Goal: Information Seeking & Learning: Find specific fact

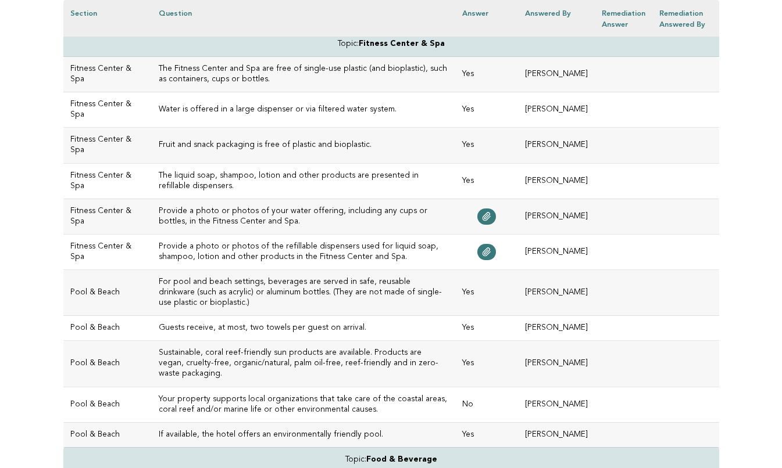
scroll to position [370, 0]
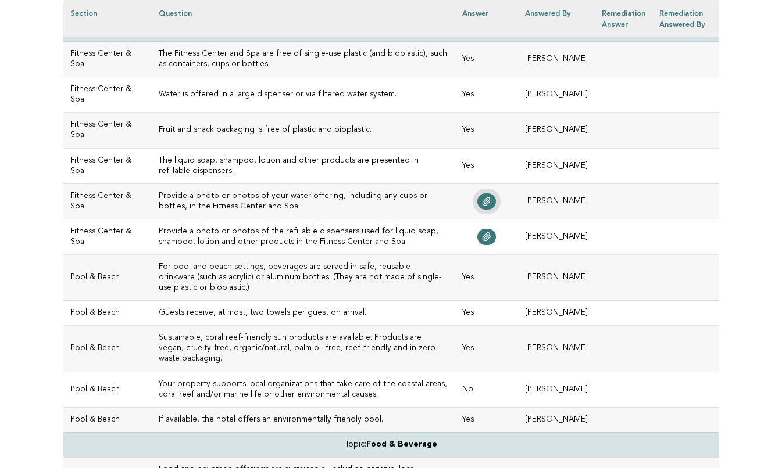
click at [491, 205] on icon at bounding box center [486, 201] width 9 height 9
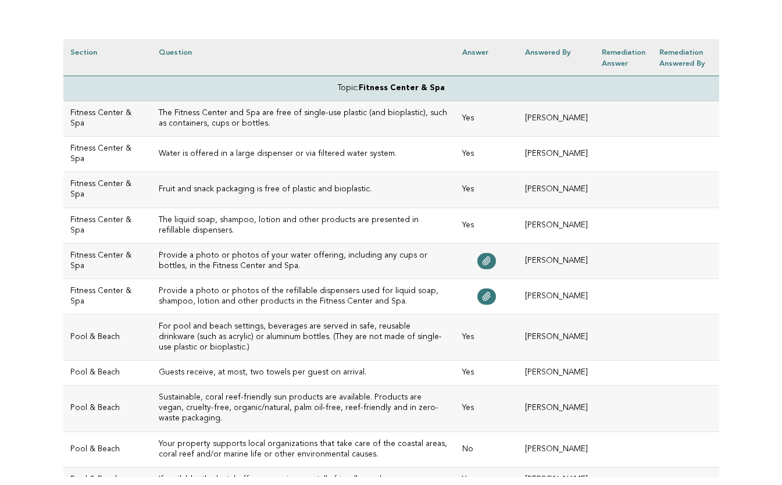
scroll to position [331, 0]
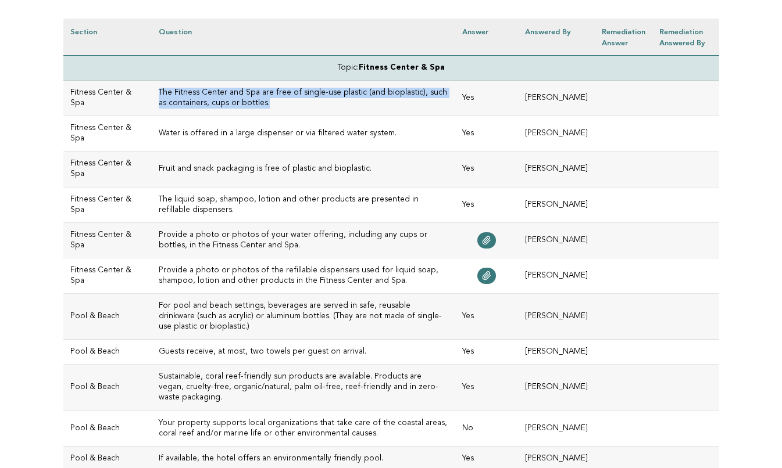
drag, startPoint x: 241, startPoint y: 102, endPoint x: 140, endPoint y: 92, distance: 101.0
click at [159, 92] on h3 "The Fitness Center and Spa are free of single-use plastic (and bioplastic), suc…" at bounding box center [303, 98] width 289 height 21
copy h3 "The Fitness Center and Spa are free of single-use plastic (and bioplastic), suc…"
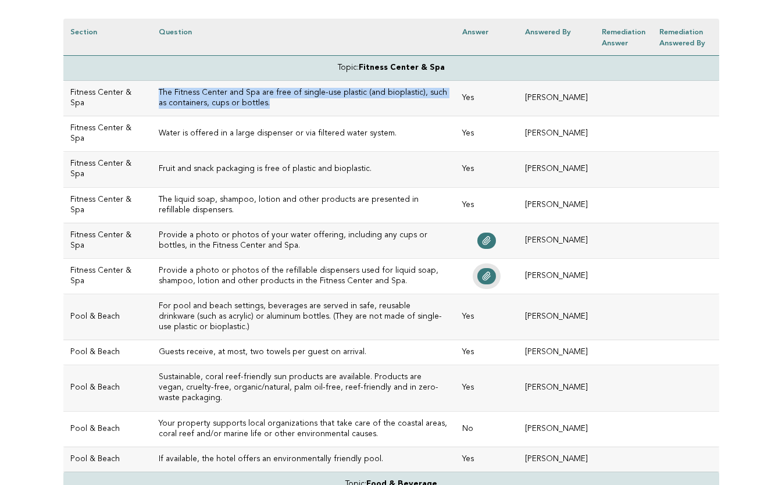
click at [488, 274] on icon at bounding box center [486, 275] width 9 height 9
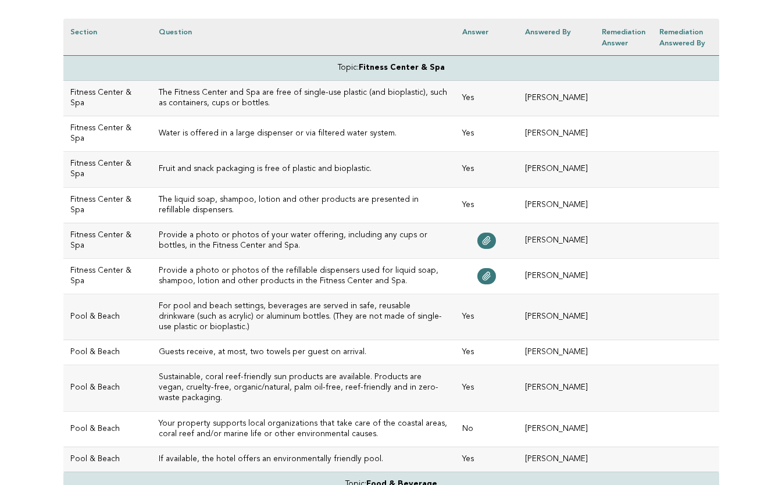
click at [320, 307] on h3 "For pool and beach settings, beverages are served in safe, reusable drinkware (…" at bounding box center [303, 316] width 289 height 31
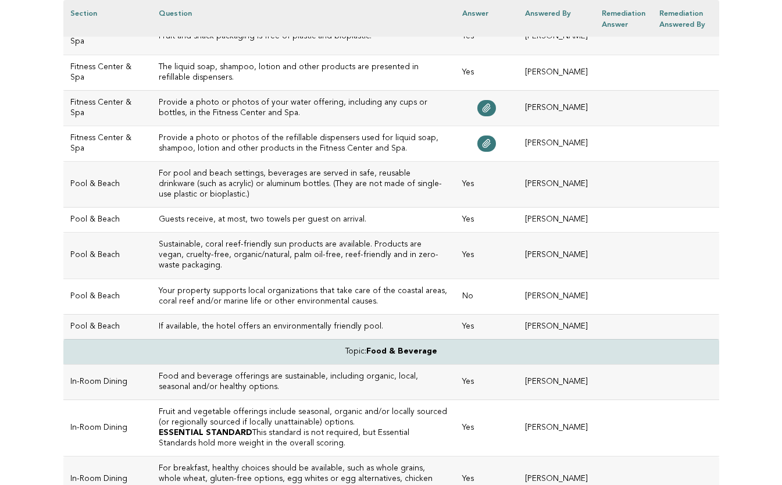
scroll to position [471, 0]
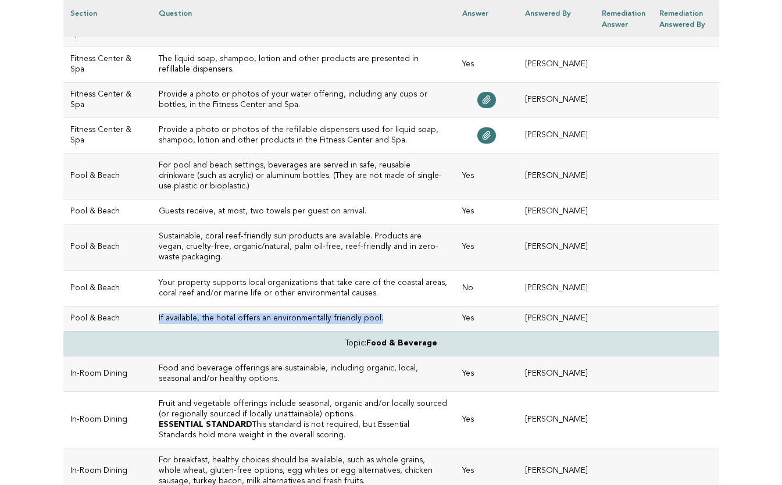
drag, startPoint x: 356, startPoint y: 310, endPoint x: 136, endPoint y: 306, distance: 219.7
click at [152, 306] on td "If available, the hotel offers an environmentally friendly pool." at bounding box center [303, 318] width 303 height 25
copy h3 "If available, the hotel offers an environmentally friendly pool."
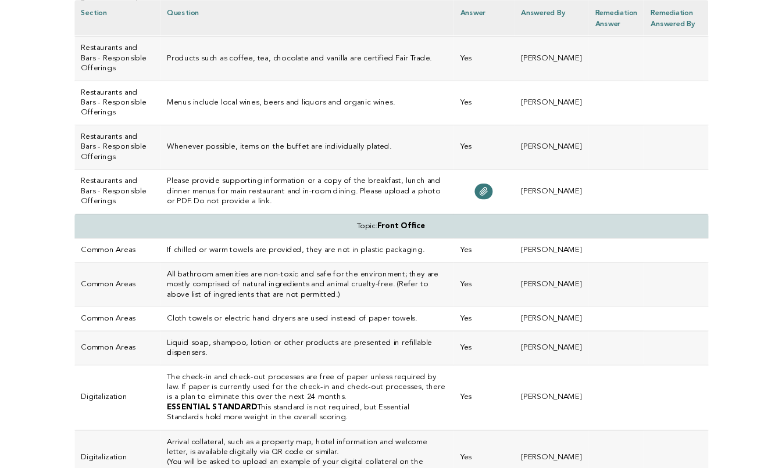
scroll to position [1939, 0]
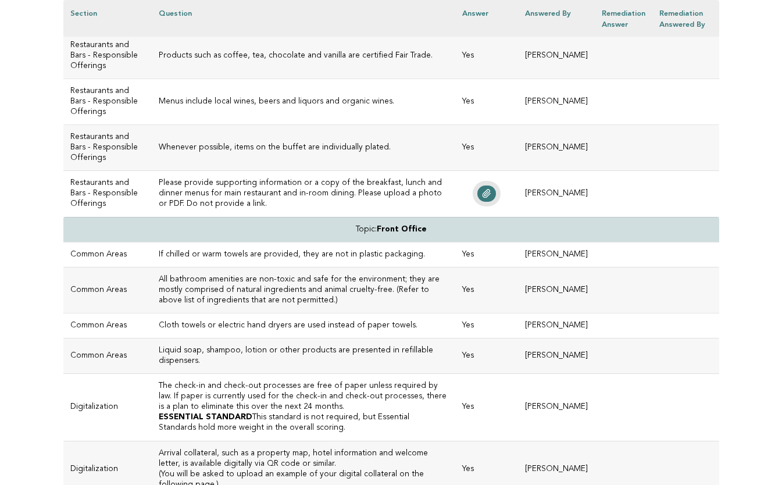
click at [491, 198] on icon at bounding box center [486, 193] width 9 height 9
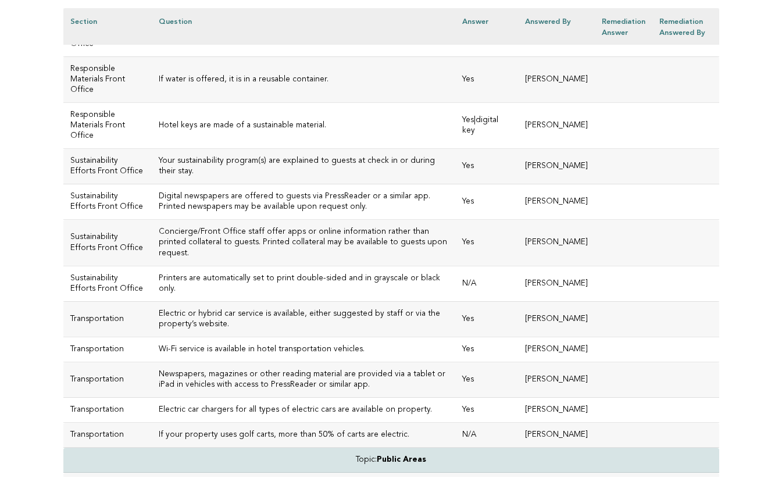
scroll to position [2566, 0]
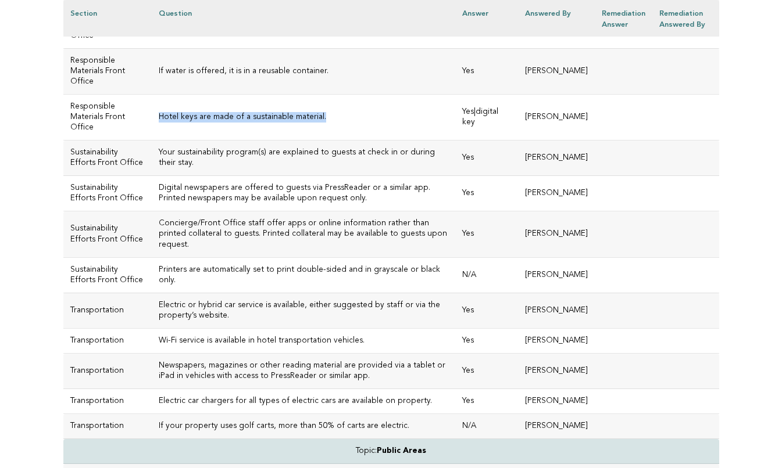
drag, startPoint x: 303, startPoint y: 306, endPoint x: 137, endPoint y: 308, distance: 166.8
click at [152, 140] on td "Hotel keys are made of a sustainable material." at bounding box center [303, 117] width 303 height 46
copy h3 "Hotel keys are made of a sustainable material."
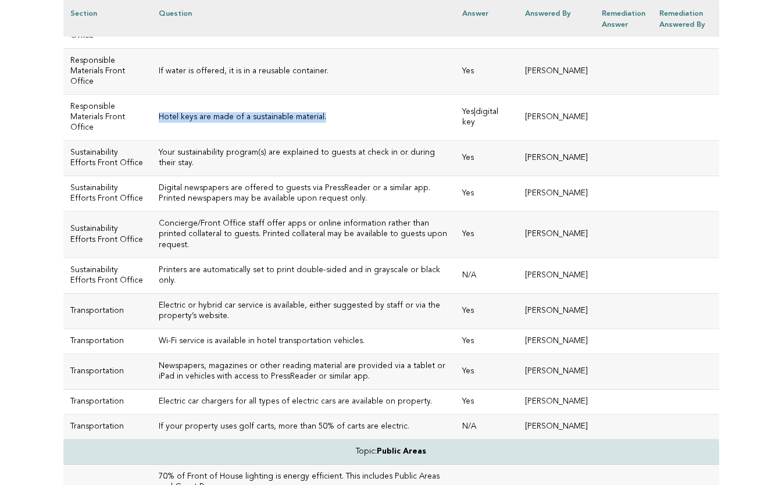
click at [348, 123] on h3 "Hotel keys are made of a sustainable material." at bounding box center [303, 117] width 289 height 10
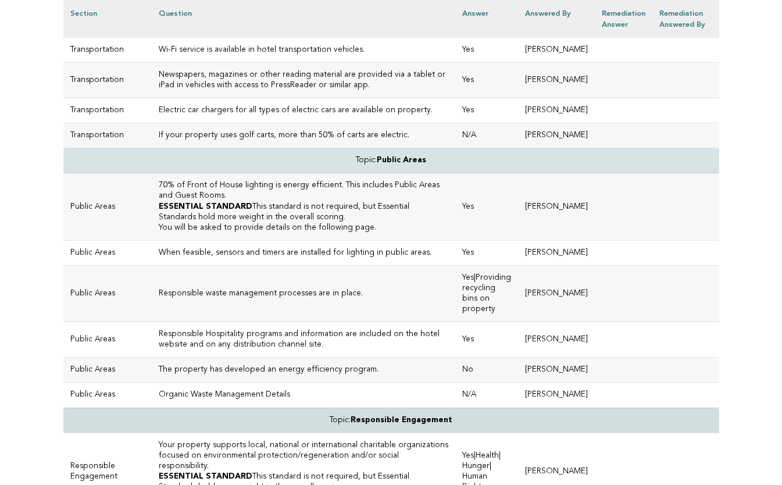
scroll to position [2857, 0]
drag, startPoint x: 427, startPoint y: 198, endPoint x: 142, endPoint y: 200, distance: 285.4
copy h3 "Printers are automatically set to print double-sided and in grayscale or black …"
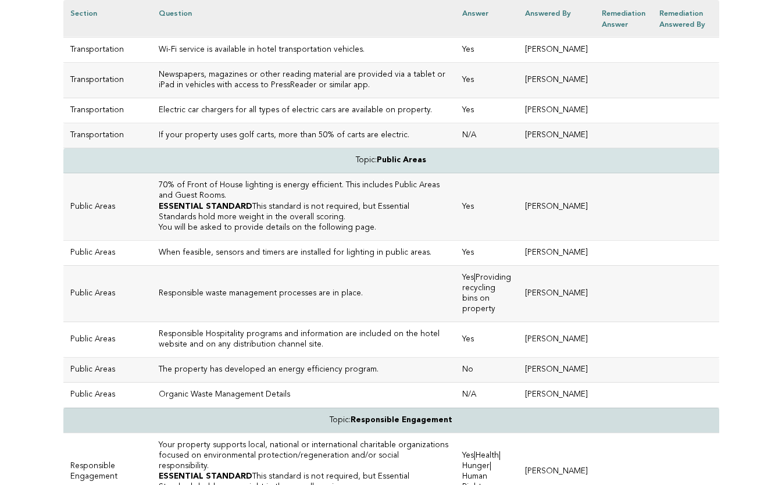
click at [391, 62] on td "Wi-Fi service is available in hotel transportation vehicles." at bounding box center [303, 49] width 303 height 25
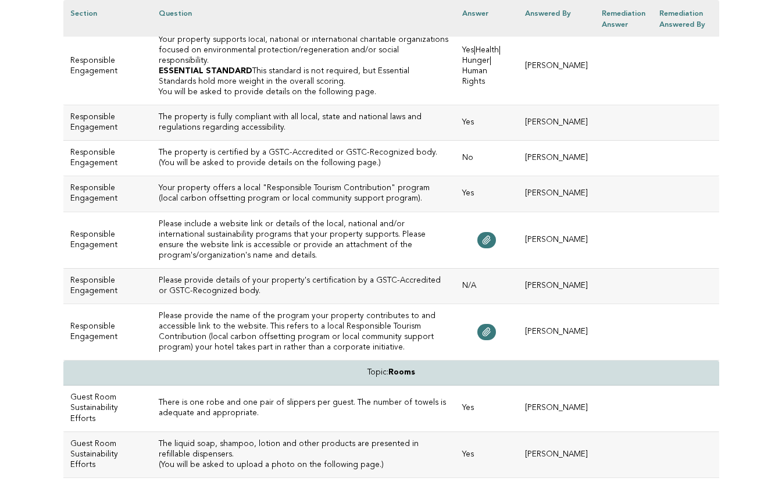
scroll to position [3265, 0]
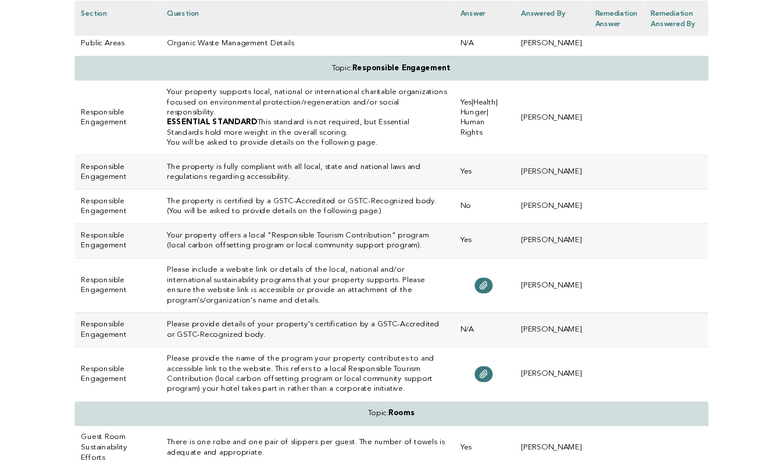
scroll to position [3207, 0]
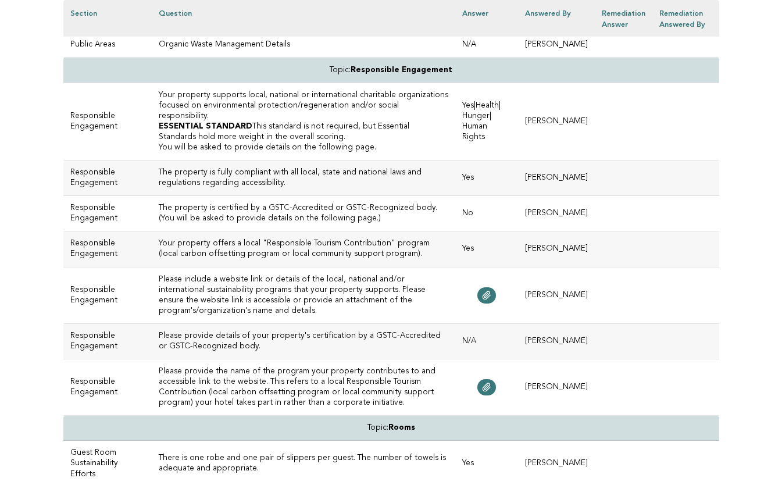
drag, startPoint x: 345, startPoint y: 203, endPoint x: 139, endPoint y: 206, distance: 205.8
copy h3 "Responsible waste management processes are in place."
click at [362, 50] on p "Organic Waste Management Details" at bounding box center [303, 45] width 289 height 10
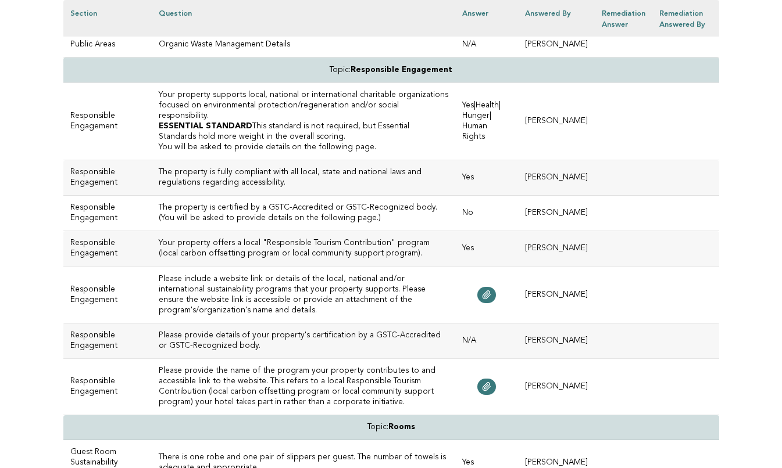
drag, startPoint x: 261, startPoint y: 258, endPoint x: 148, endPoint y: 242, distance: 113.8
copy h3 "Responsible Hospitality programs and information are included on the hotel webs…"
click at [377, 25] on h3 "The property has developed an energy efficiency program." at bounding box center [303, 20] width 289 height 10
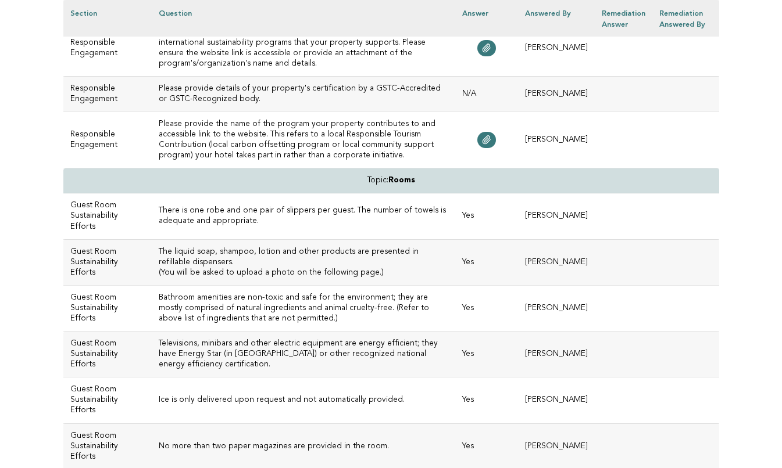
scroll to position [3455, 0]
click at [342, 11] on h3 "Your property offers a local "Responsible Tourism Contribution" program (local …" at bounding box center [303, 0] width 289 height 21
click at [496, 55] on link at bounding box center [486, 47] width 19 height 16
click at [281, 68] on h3 "Please include a website link or details of the local, national and/or internat…" at bounding box center [303, 47] width 289 height 42
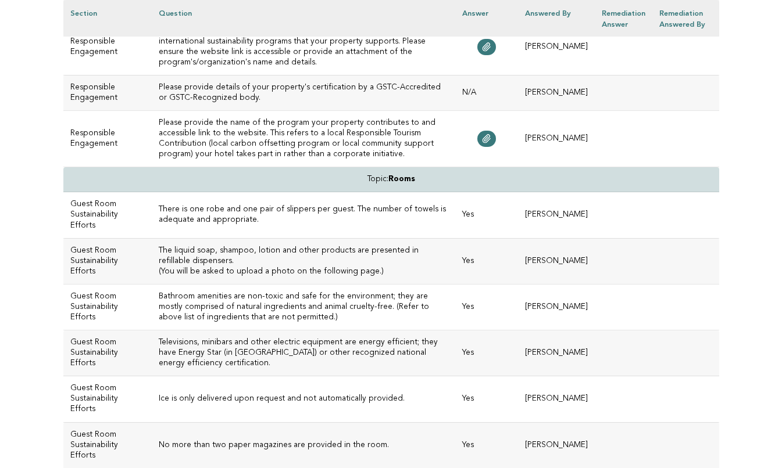
click at [330, 103] on h3 "Please provide details of your property's certification by a GSTC-Accredited or…" at bounding box center [303, 93] width 289 height 21
click at [212, 103] on h3 "Please provide details of your property's certification by a GSTC-Accredited or…" at bounding box center [303, 93] width 289 height 21
click at [491, 52] on icon at bounding box center [486, 46] width 9 height 9
click at [332, 103] on h3 "Please provide details of your property's certification by a GSTC-Accredited or…" at bounding box center [303, 93] width 289 height 21
click at [331, 103] on h3 "Please provide details of your property's certification by a GSTC-Accredited or…" at bounding box center [303, 93] width 289 height 21
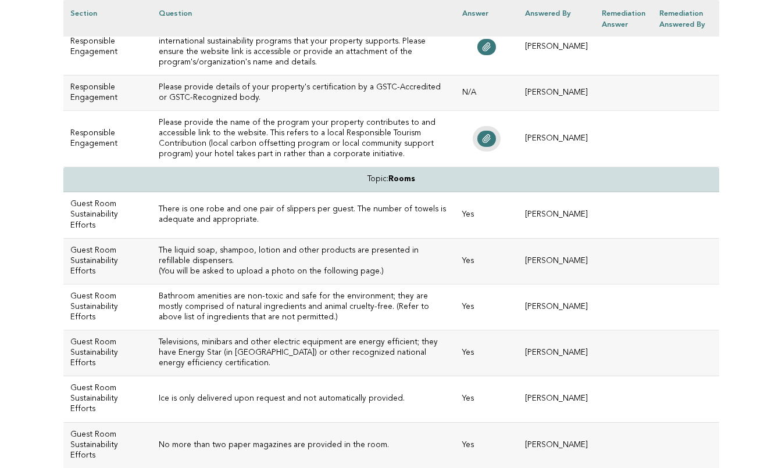
click at [491, 144] on icon at bounding box center [486, 138] width 9 height 9
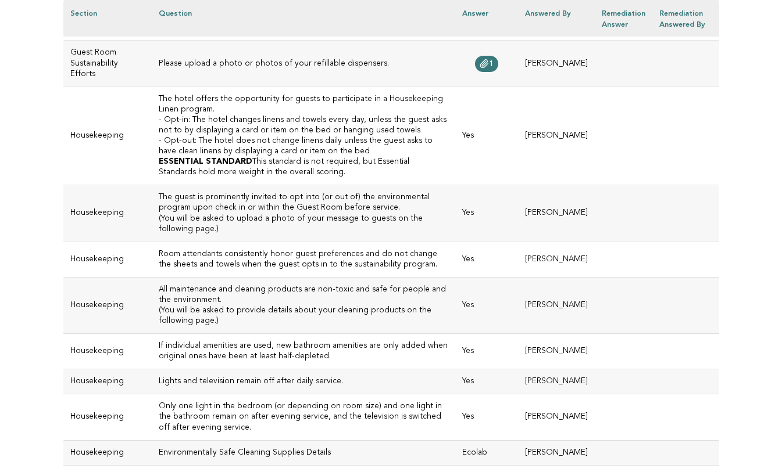
scroll to position [4045, 0]
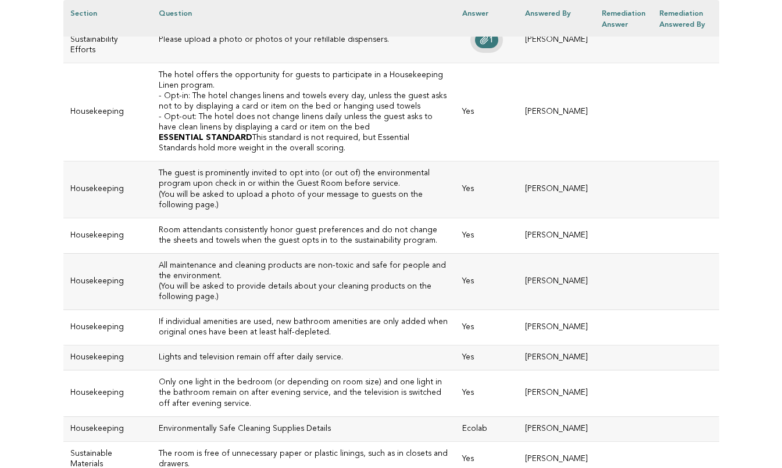
click at [488, 44] on icon at bounding box center [485, 39] width 8 height 8
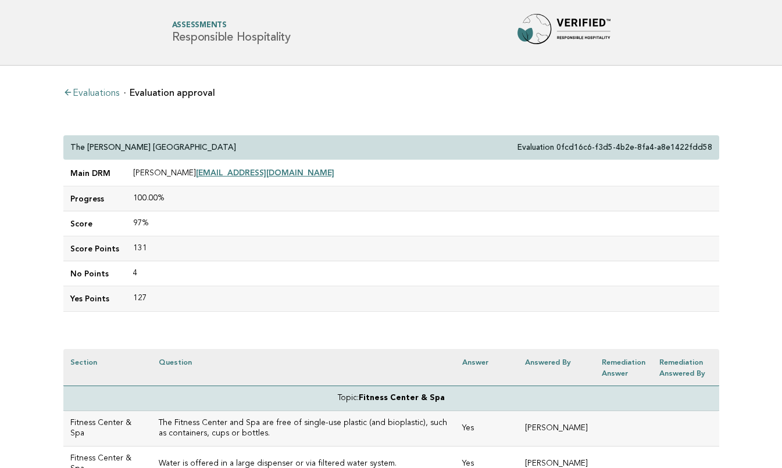
scroll to position [0, 0]
click at [116, 91] on link "Evaluations" at bounding box center [91, 93] width 56 height 9
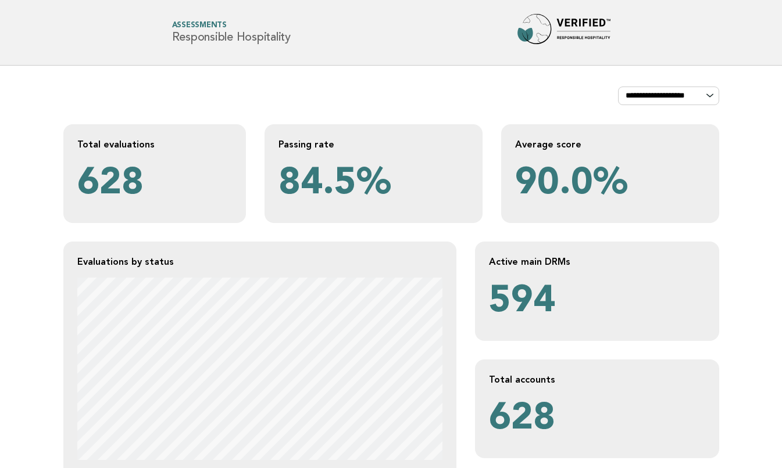
scroll to position [370, 0]
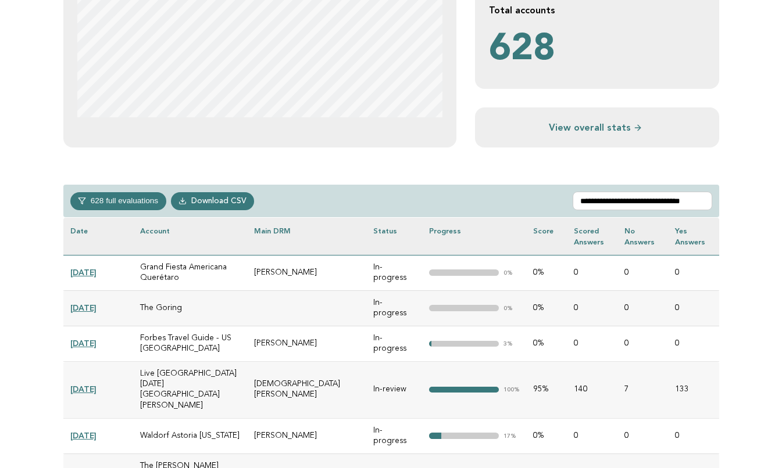
click at [622, 201] on input "**********" at bounding box center [641, 201] width 139 height 19
drag, startPoint x: 670, startPoint y: 201, endPoint x: 813, endPoint y: 217, distance: 143.4
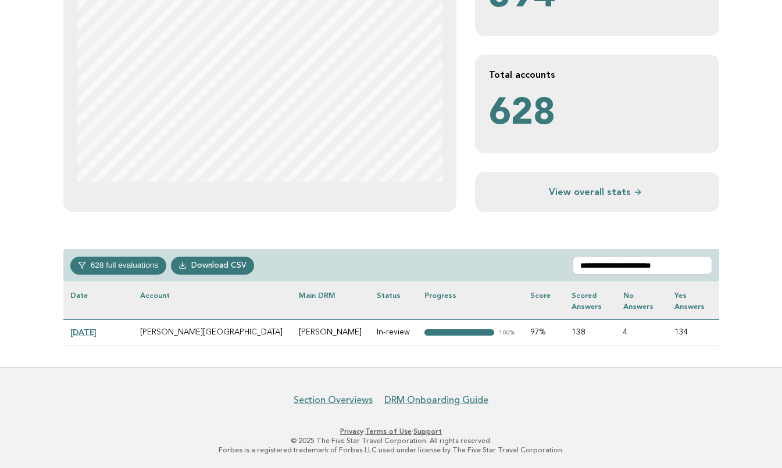
type input "**********"
click at [96, 328] on link "[DATE]" at bounding box center [83, 332] width 26 height 9
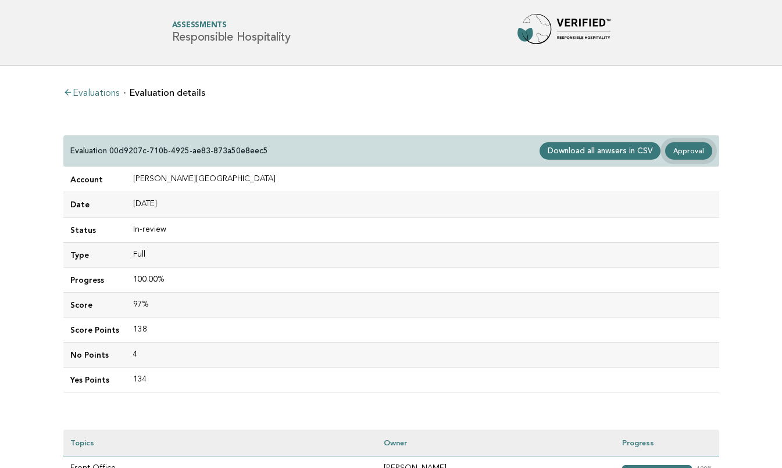
click at [695, 151] on link "Approval" at bounding box center [688, 150] width 46 height 17
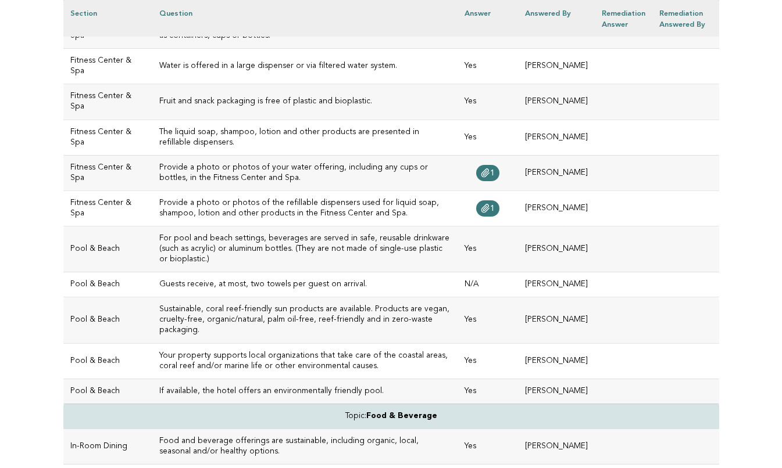
scroll to position [399, 0]
click at [495, 168] on span "1" at bounding box center [492, 172] width 5 height 8
click at [499, 198] on td "1" at bounding box center [487, 206] width 60 height 35
click at [495, 206] on span "1" at bounding box center [492, 207] width 5 height 8
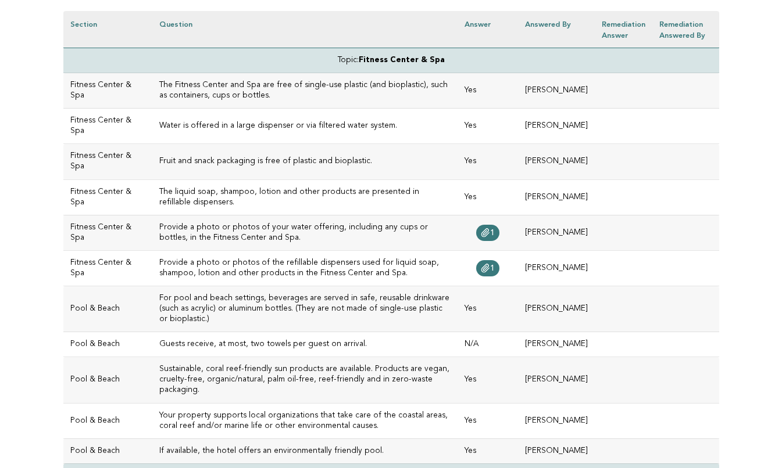
scroll to position [340, 0]
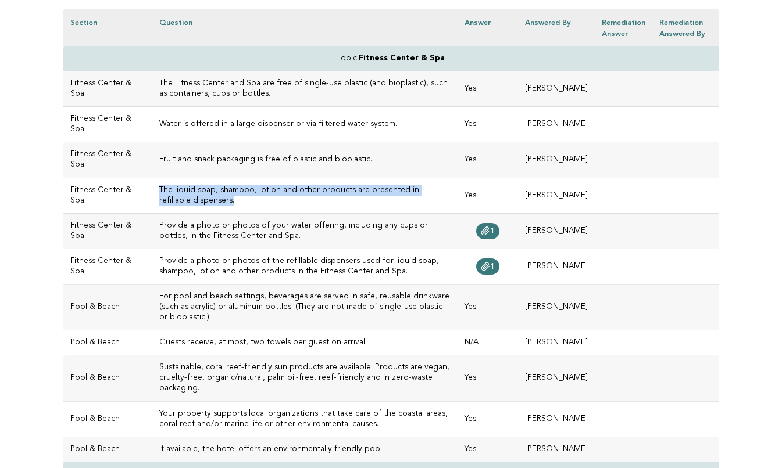
drag, startPoint x: 180, startPoint y: 198, endPoint x: 140, endPoint y: 190, distance: 40.4
click at [159, 190] on h3 "The liquid soap, shampoo, lotion and other products are presented in refillable…" at bounding box center [305, 195] width 292 height 21
copy h3 "The liquid soap, shampoo, lotion and other products are presented in refillable…"
